Goal: Task Accomplishment & Management: Complete application form

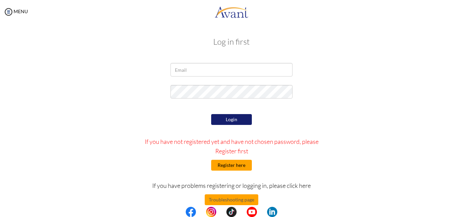
click at [234, 166] on button "Register here" at bounding box center [231, 165] width 41 height 11
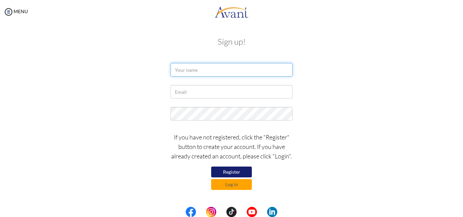
click at [213, 70] on input "text" at bounding box center [232, 70] width 122 height 14
type input "Karen Raquel D. Embudo"
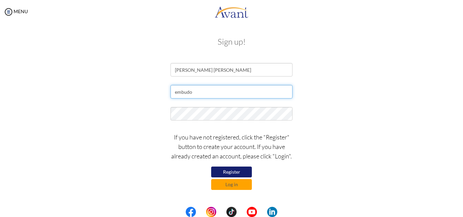
type input "[EMAIL_ADDRESS][DOMAIN_NAME]"
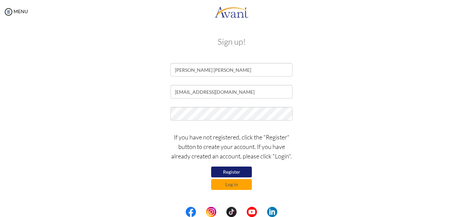
click at [239, 172] on button "Register" at bounding box center [231, 172] width 41 height 11
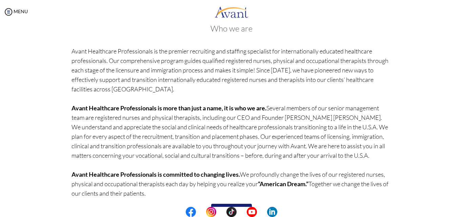
scroll to position [57, 0]
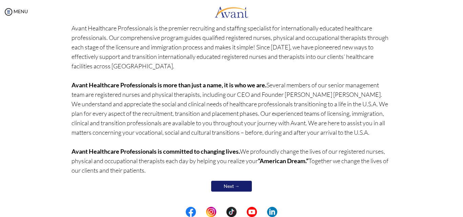
click at [239, 185] on link "Next →" at bounding box center [231, 186] width 41 height 11
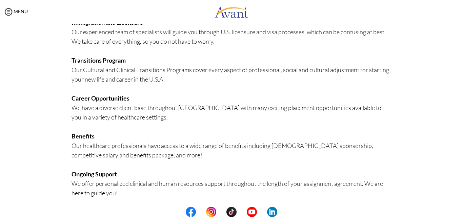
scroll to position [164, 0]
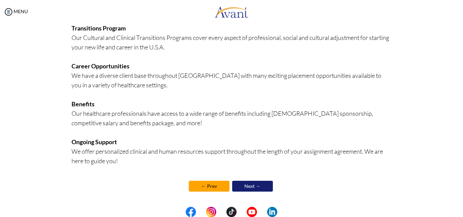
click at [253, 185] on link "Next →" at bounding box center [252, 186] width 41 height 11
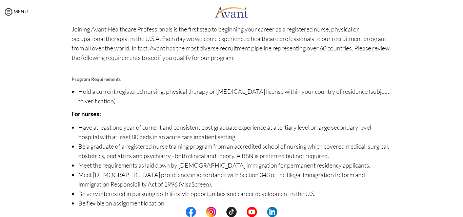
scroll to position [68, 0]
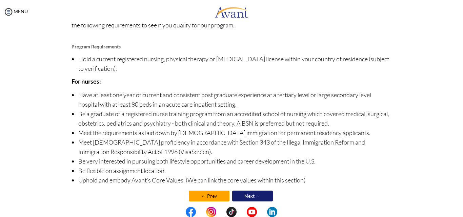
click at [253, 196] on link "Next →" at bounding box center [252, 196] width 41 height 11
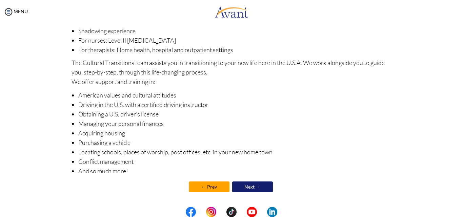
scroll to position [105, 0]
click at [254, 185] on link "Next →" at bounding box center [252, 186] width 41 height 11
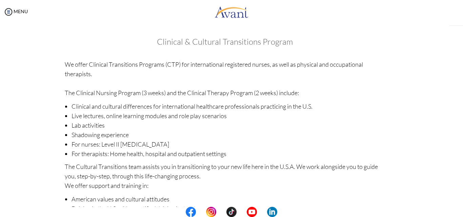
scroll to position [105, 0]
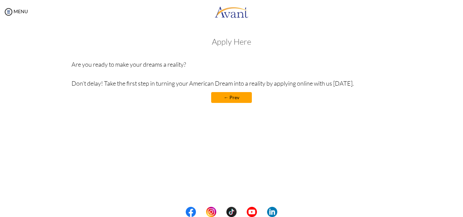
click at [238, 98] on link "← Prev" at bounding box center [231, 97] width 41 height 11
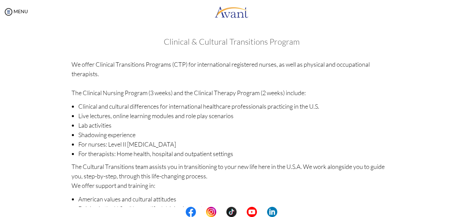
scroll to position [105, 0]
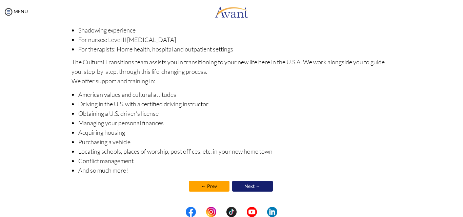
click at [252, 179] on div "Clinical & Cultural Transitions Program We offer Clinical Transitions Programs …" at bounding box center [232, 67] width 321 height 268
click at [256, 186] on link "Next →" at bounding box center [252, 186] width 41 height 11
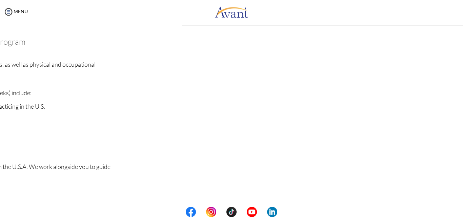
scroll to position [105, 0]
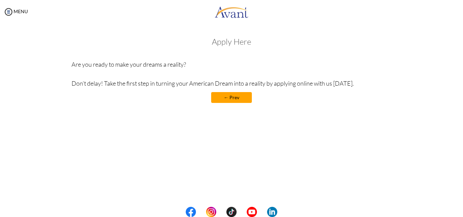
click at [240, 46] on div "Apply Here Are you ready to make your dreams a reality? Don’t delay! Take the f…" at bounding box center [232, 73] width 321 height 73
click at [241, 42] on h3 "Apply Here" at bounding box center [232, 41] width 321 height 9
click at [241, 41] on h3 "Apply Here" at bounding box center [232, 41] width 321 height 9
click at [241, 98] on link "← Prev" at bounding box center [231, 97] width 41 height 11
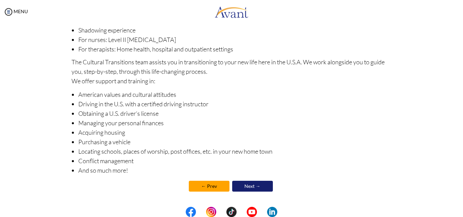
click at [217, 187] on link "← Prev" at bounding box center [209, 186] width 41 height 11
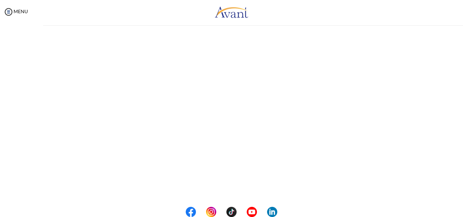
scroll to position [0, 0]
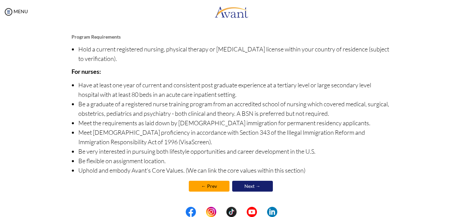
click at [208, 184] on link "← Prev" at bounding box center [209, 186] width 41 height 11
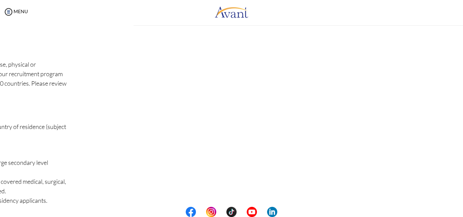
scroll to position [78, 0]
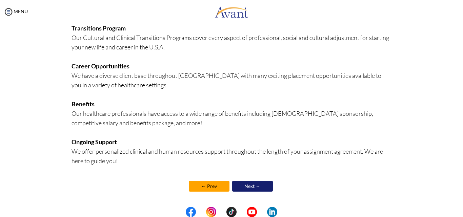
click at [209, 184] on link "← Prev" at bounding box center [209, 186] width 41 height 11
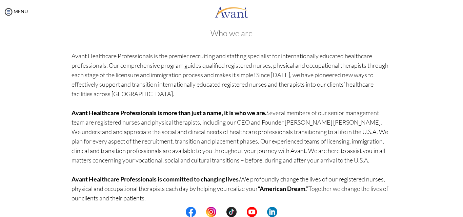
scroll to position [57, 0]
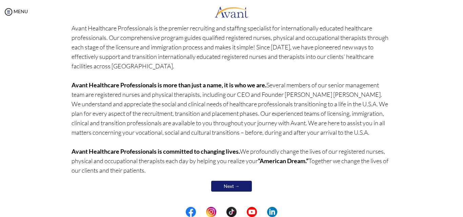
click at [226, 185] on link "Next →" at bounding box center [231, 186] width 41 height 11
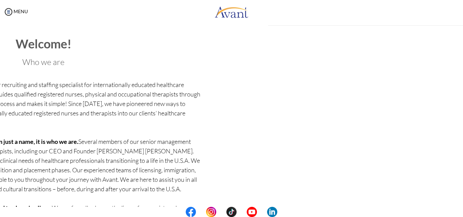
scroll to position [8, 0]
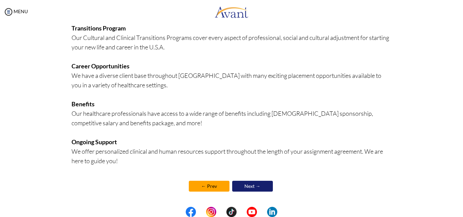
click at [249, 187] on link "Next →" at bounding box center [252, 186] width 41 height 11
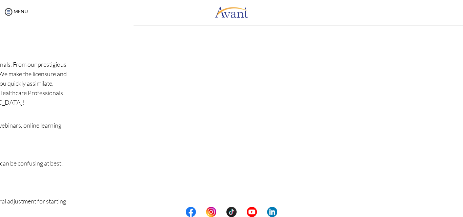
scroll to position [165, 0]
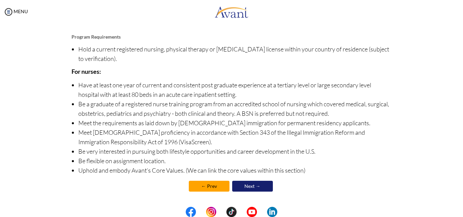
click at [251, 186] on link "Next →" at bounding box center [252, 186] width 41 height 11
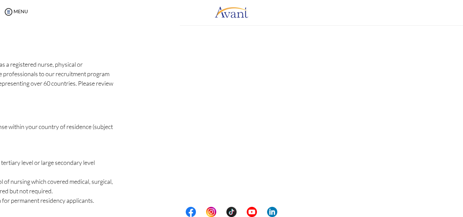
scroll to position [78, 0]
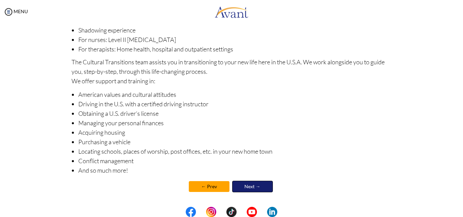
click at [251, 186] on link "Next →" at bounding box center [252, 187] width 41 height 12
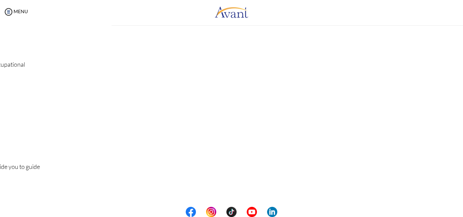
scroll to position [0, 0]
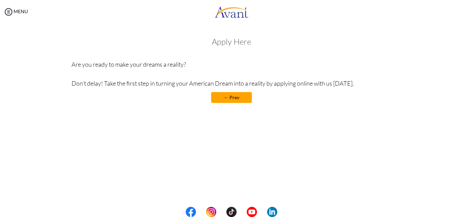
click at [238, 41] on h3 "Apply Here" at bounding box center [232, 41] width 321 height 9
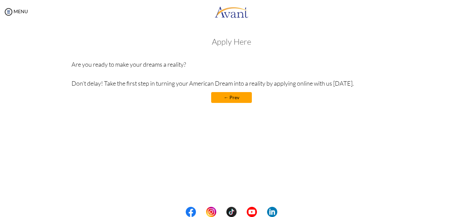
click at [293, 55] on div "Apply Here Are you ready to make your dreams a reality? Don’t delay! Take the f…" at bounding box center [232, 73] width 321 height 73
click at [189, 68] on p "Are you ready to make your dreams a reality? Don’t delay! Take the first step i…" at bounding box center [232, 74] width 321 height 28
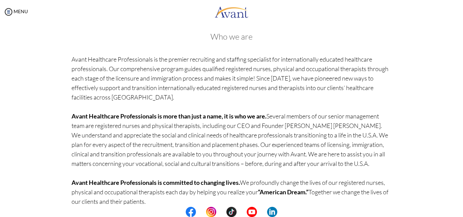
scroll to position [57, 0]
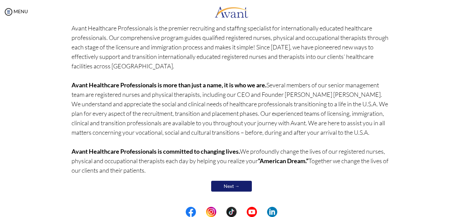
click at [245, 184] on link "Next →" at bounding box center [231, 186] width 41 height 11
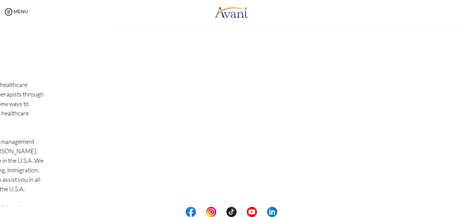
scroll to position [0, 0]
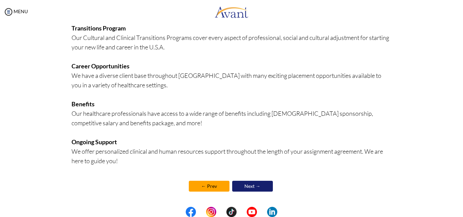
click at [260, 185] on link "Next →" at bounding box center [252, 186] width 41 height 11
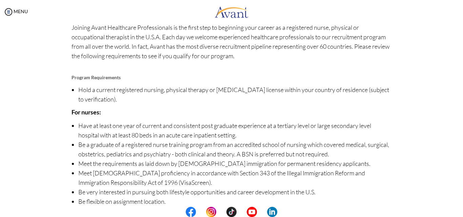
scroll to position [78, 0]
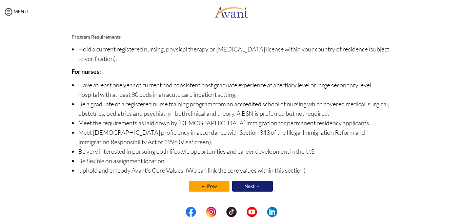
click at [263, 186] on link "Next →" at bounding box center [252, 186] width 41 height 11
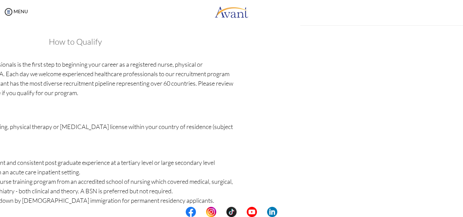
scroll to position [78, 0]
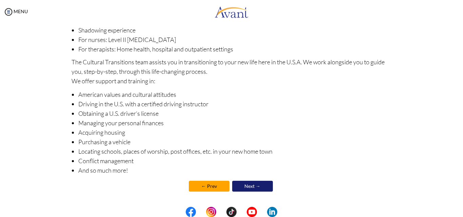
click at [262, 185] on link "Next →" at bounding box center [252, 186] width 41 height 11
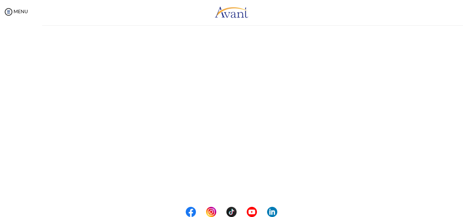
scroll to position [0, 0]
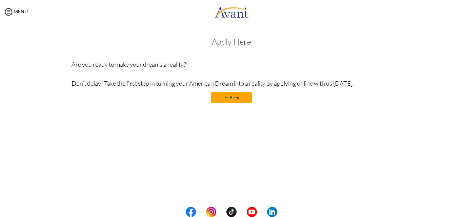
click at [244, 100] on link "← Prev" at bounding box center [231, 97] width 41 height 11
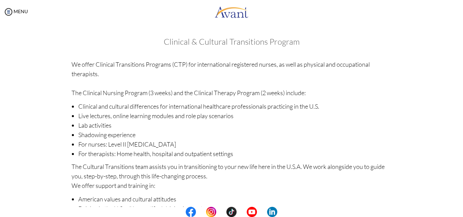
scroll to position [105, 0]
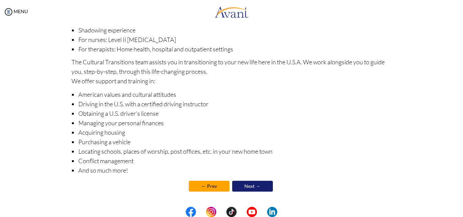
click at [216, 185] on link "← Prev" at bounding box center [209, 186] width 41 height 11
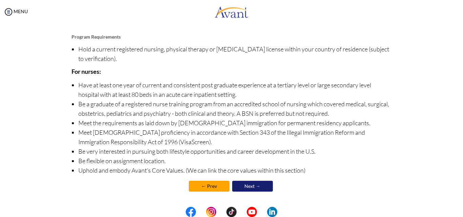
click at [212, 188] on link "← Prev" at bounding box center [209, 186] width 41 height 11
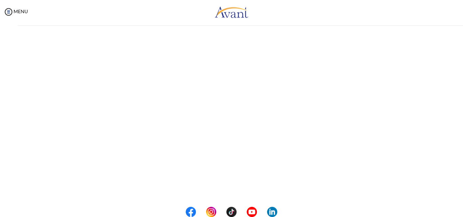
scroll to position [0, 0]
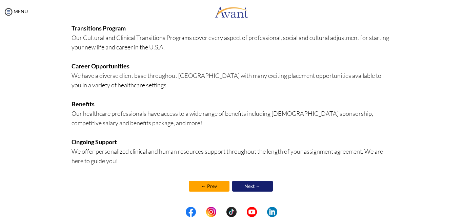
click at [260, 181] on link "Next →" at bounding box center [252, 186] width 41 height 11
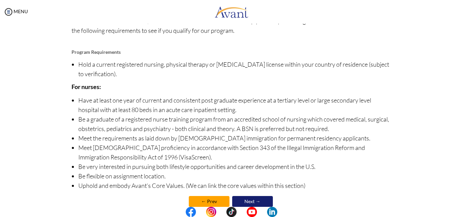
scroll to position [68, 0]
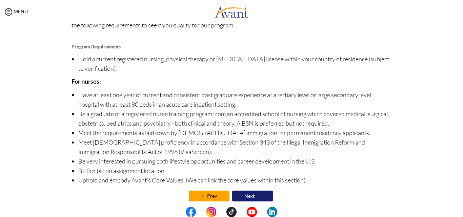
click at [219, 199] on link "← Prev" at bounding box center [209, 196] width 41 height 11
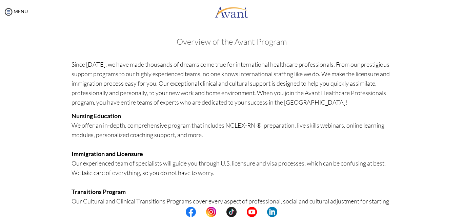
scroll to position [164, 0]
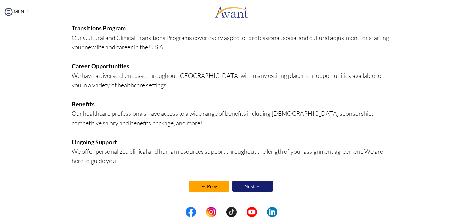
click at [220, 184] on link "← Prev" at bounding box center [209, 186] width 41 height 11
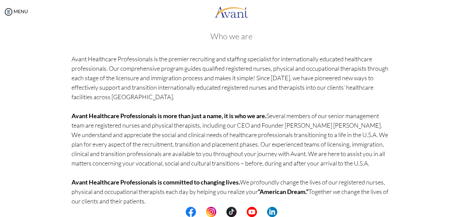
scroll to position [0, 0]
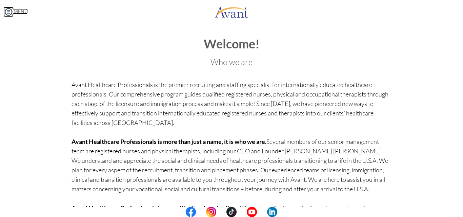
click at [13, 13] on img at bounding box center [8, 12] width 10 height 10
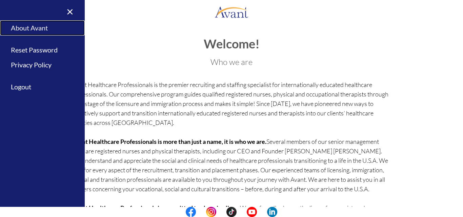
click at [32, 25] on link "About Avant" at bounding box center [42, 27] width 85 height 15
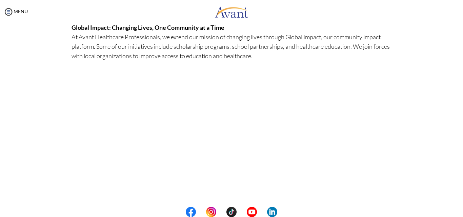
scroll to position [46, 0]
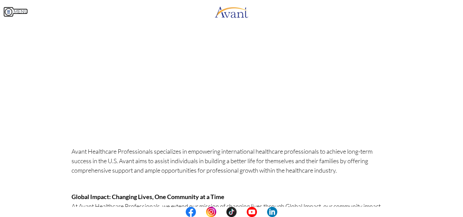
click at [11, 12] on img at bounding box center [8, 12] width 10 height 10
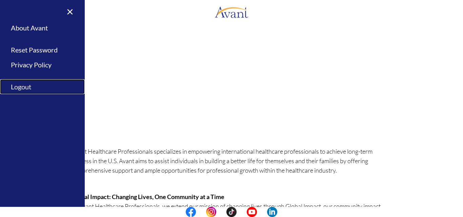
click at [30, 86] on link "Logout" at bounding box center [42, 86] width 85 height 15
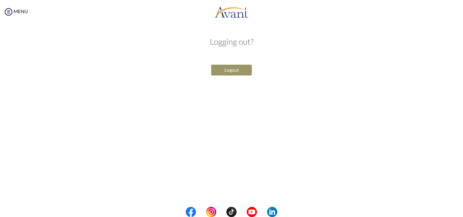
click at [241, 72] on button "Logout" at bounding box center [231, 70] width 41 height 11
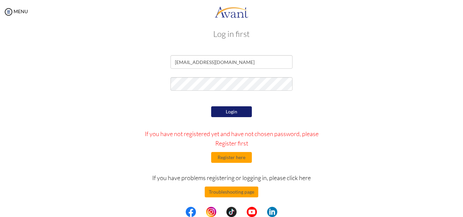
scroll to position [11, 0]
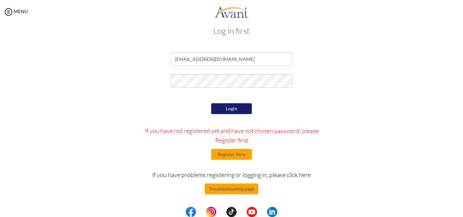
click at [341, 104] on div "Login If you have not registered yet and have not chosen password, please Regis…" at bounding box center [231, 166] width 397 height 128
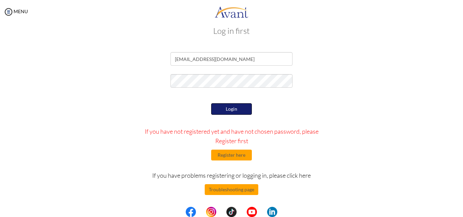
click at [230, 109] on button "Login" at bounding box center [231, 109] width 41 height 12
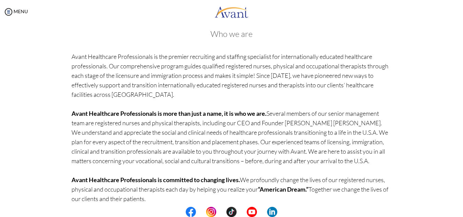
scroll to position [57, 0]
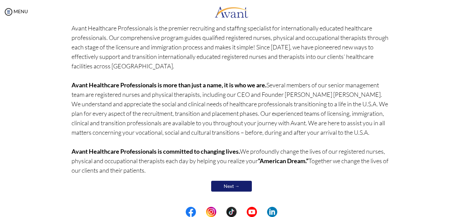
click at [236, 190] on link "Next →" at bounding box center [231, 186] width 41 height 11
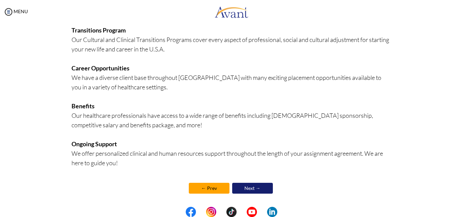
scroll to position [164, 0]
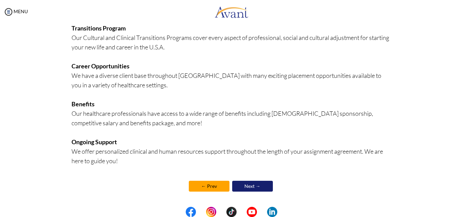
click at [252, 183] on link "Next →" at bounding box center [252, 186] width 41 height 11
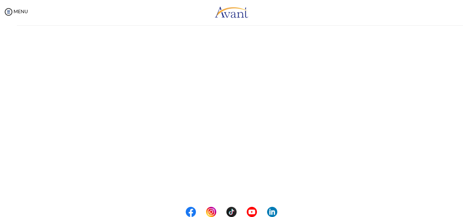
scroll to position [0, 0]
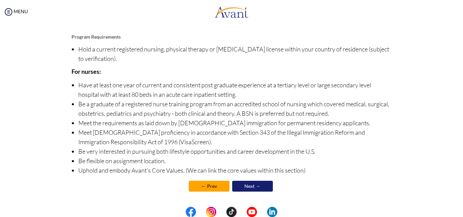
click at [218, 189] on link "← Prev" at bounding box center [209, 186] width 41 height 11
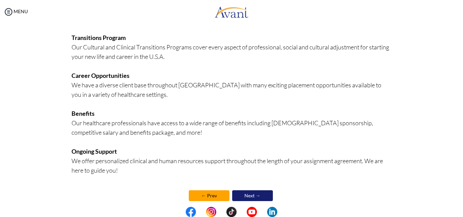
scroll to position [164, 0]
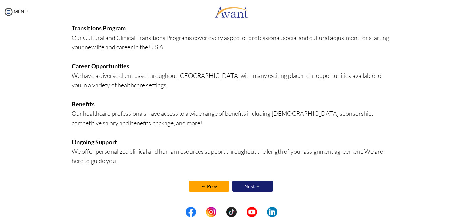
click at [255, 184] on link "Next →" at bounding box center [252, 186] width 41 height 11
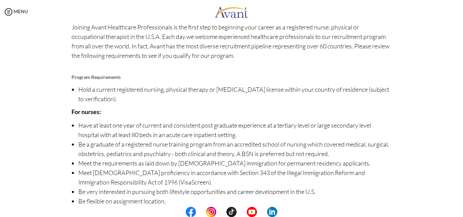
scroll to position [78, 0]
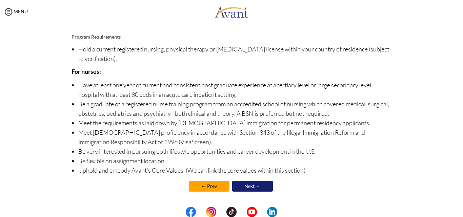
click at [257, 187] on link "Next →" at bounding box center [252, 186] width 41 height 11
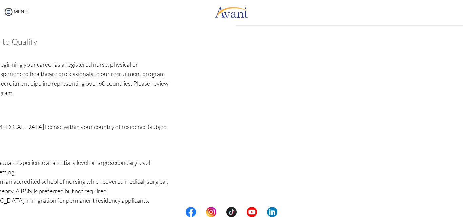
scroll to position [78, 0]
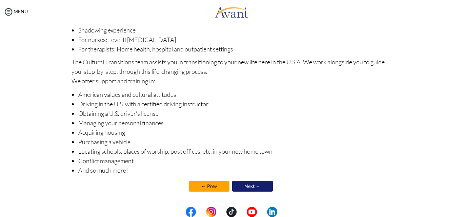
click at [258, 184] on link "Next →" at bounding box center [252, 186] width 41 height 11
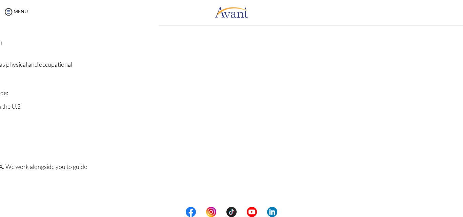
scroll to position [105, 0]
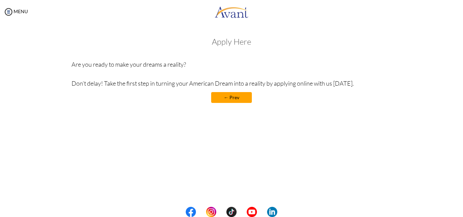
click at [244, 103] on div "Apply Here Are you ready to make your dreams a reality? Don’t delay! Take the f…" at bounding box center [232, 73] width 321 height 73
click at [244, 99] on link "← Prev" at bounding box center [231, 97] width 41 height 11
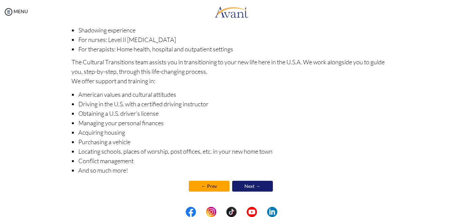
click at [212, 188] on link "← Prev" at bounding box center [209, 186] width 41 height 11
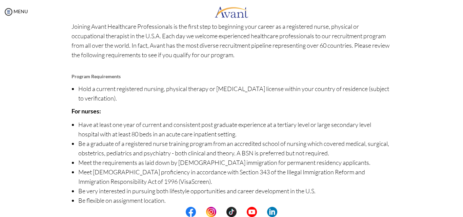
scroll to position [78, 0]
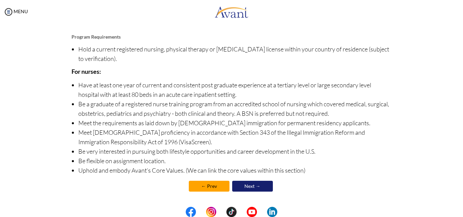
click at [212, 187] on link "← Prev" at bounding box center [209, 186] width 41 height 11
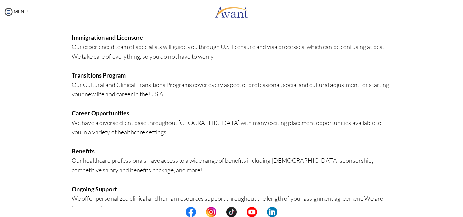
scroll to position [164, 0]
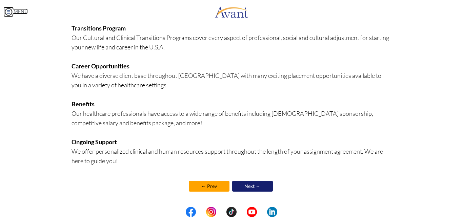
click at [11, 12] on img at bounding box center [8, 12] width 10 height 10
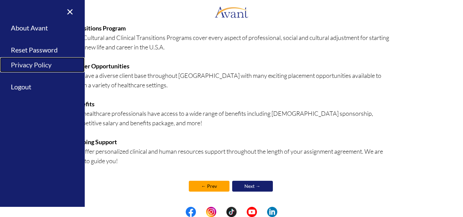
click at [25, 65] on link "Privacy Policy" at bounding box center [42, 64] width 85 height 15
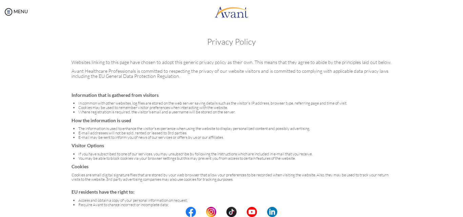
scroll to position [38, 0]
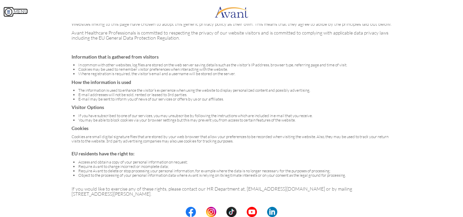
click at [11, 13] on img at bounding box center [8, 12] width 10 height 10
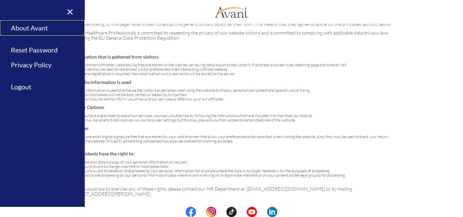
click at [25, 29] on link "About Avant" at bounding box center [42, 27] width 85 height 15
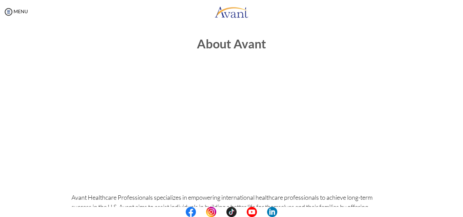
scroll to position [204, 0]
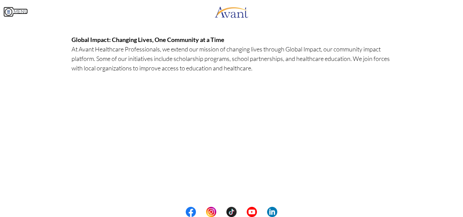
click at [8, 11] on img at bounding box center [8, 12] width 10 height 10
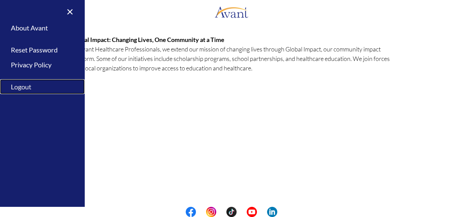
click at [22, 87] on link "Logout" at bounding box center [42, 86] width 85 height 15
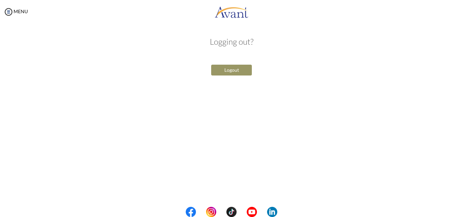
click at [238, 71] on button "Logout" at bounding box center [231, 70] width 41 height 11
